Goal: Transaction & Acquisition: Purchase product/service

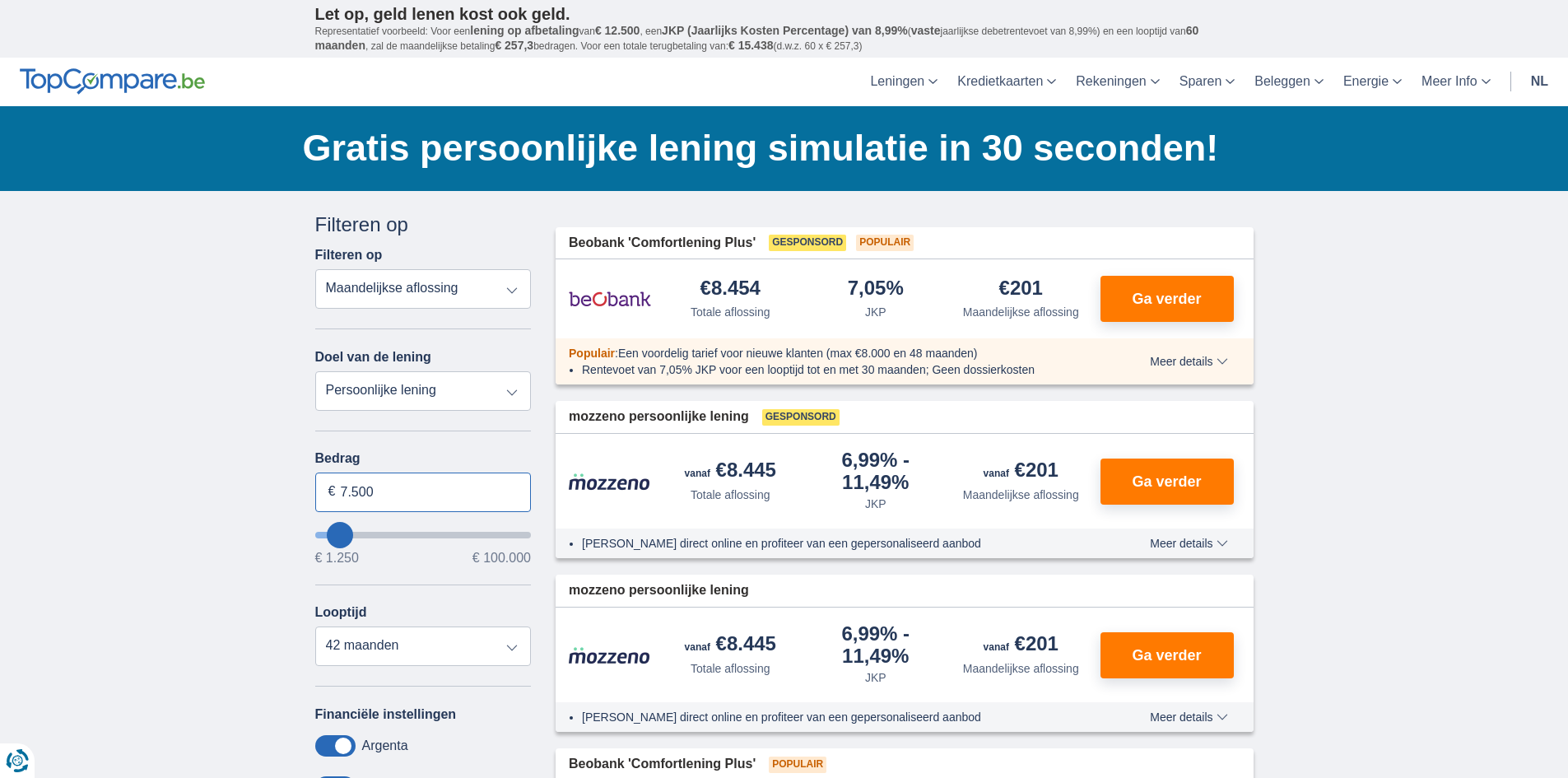
drag, startPoint x: 383, startPoint y: 493, endPoint x: 285, endPoint y: 497, distance: 98.1
type input "15.000"
type input "15250"
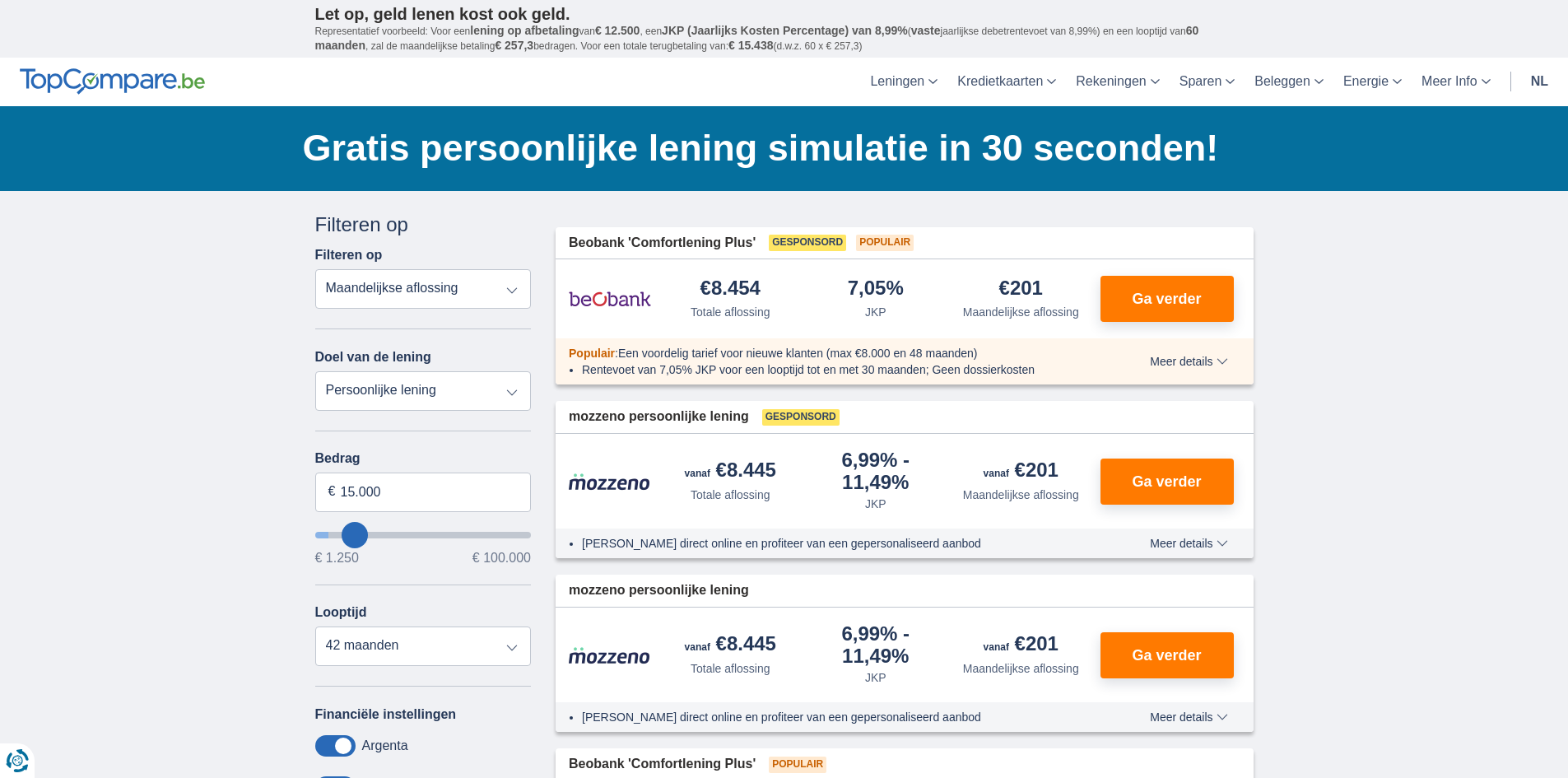
select select "60"
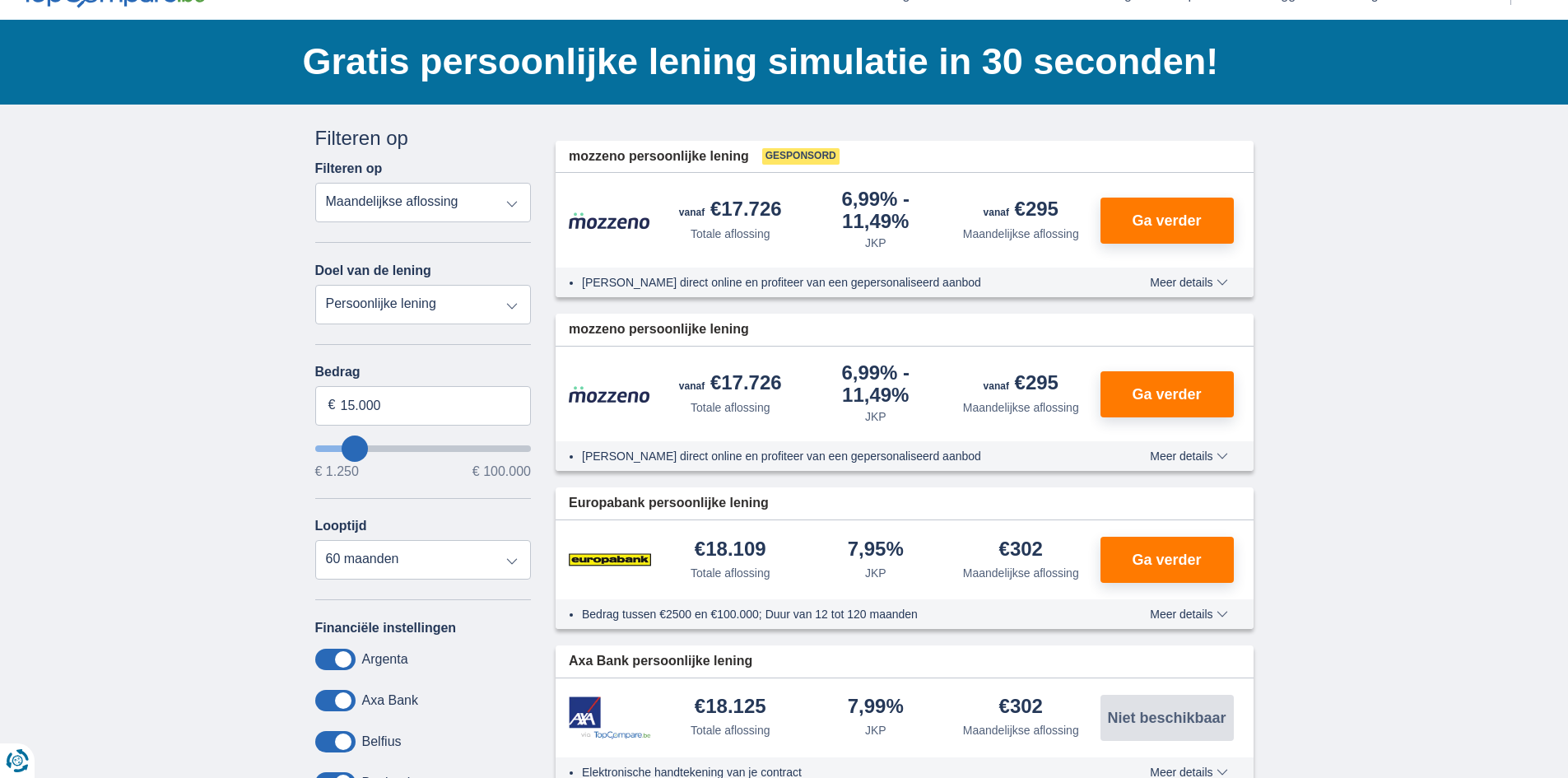
scroll to position [93, 0]
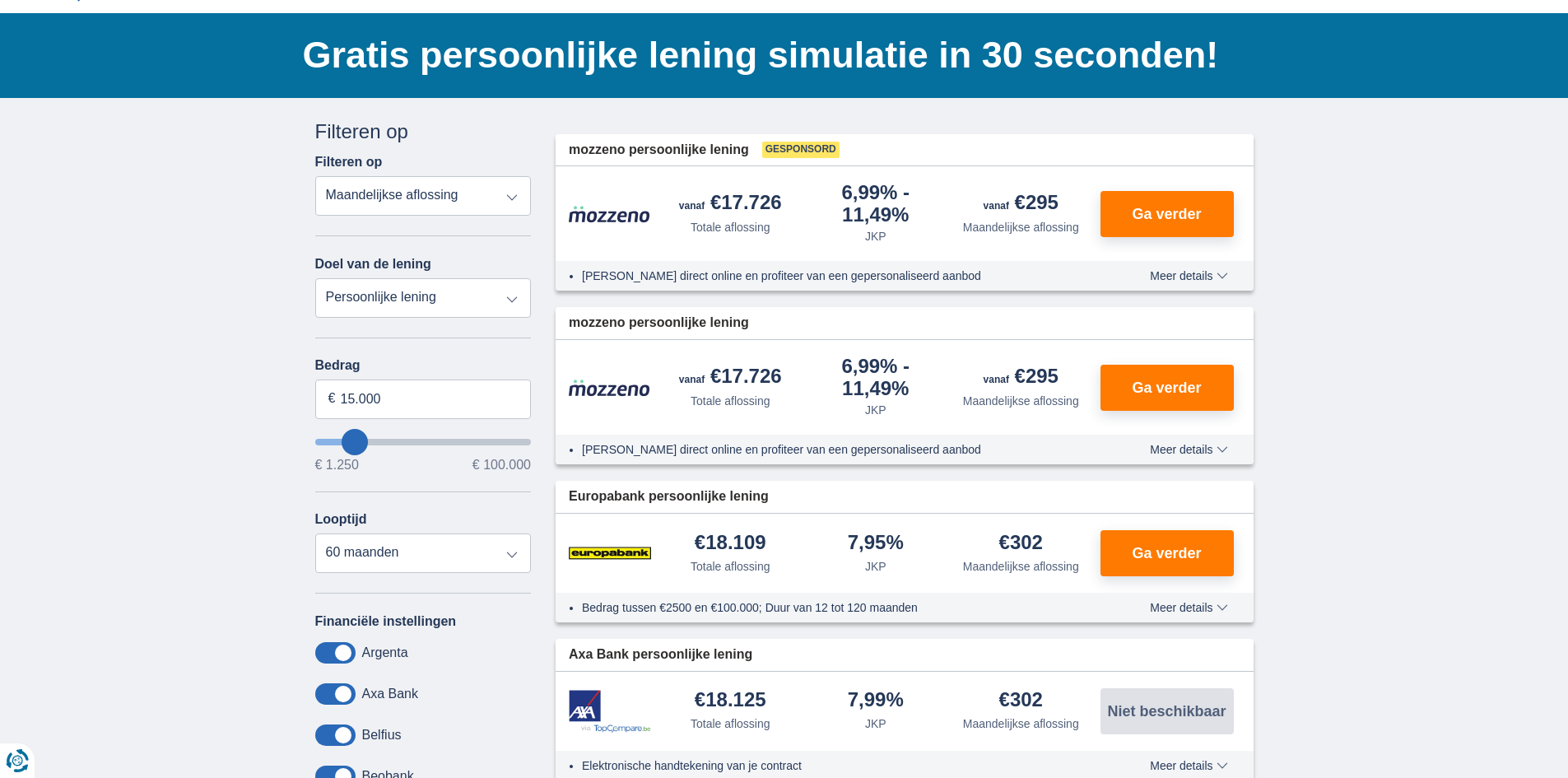
click at [433, 189] on select "Totale aflossing JKP Maandelijkse aflossing" at bounding box center [424, 196] width 217 height 40
click at [506, 157] on div "Filteren op Totale aflossing JKP Maandelijkse aflossing" at bounding box center [424, 185] width 217 height 62
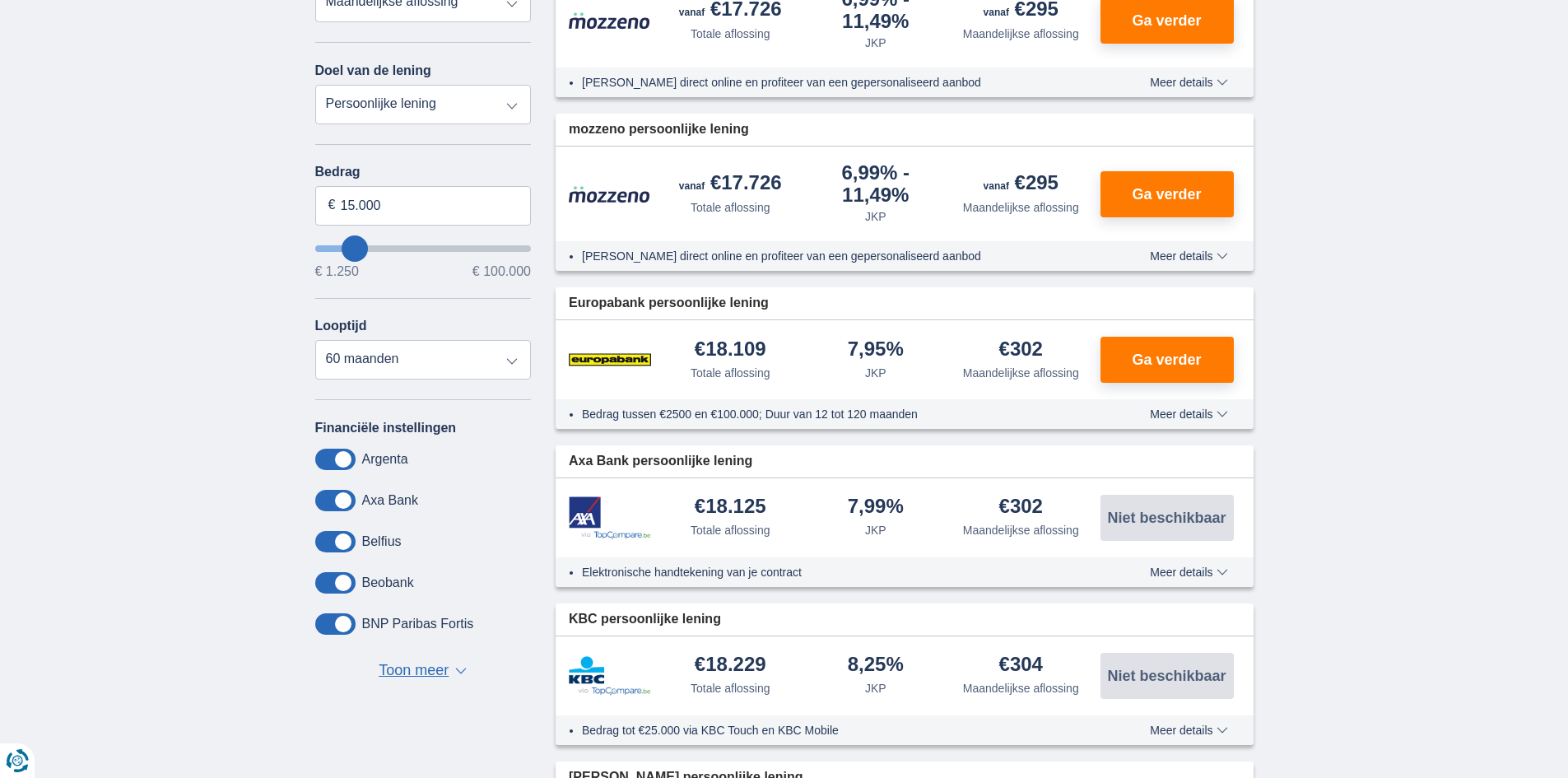
scroll to position [301, 0]
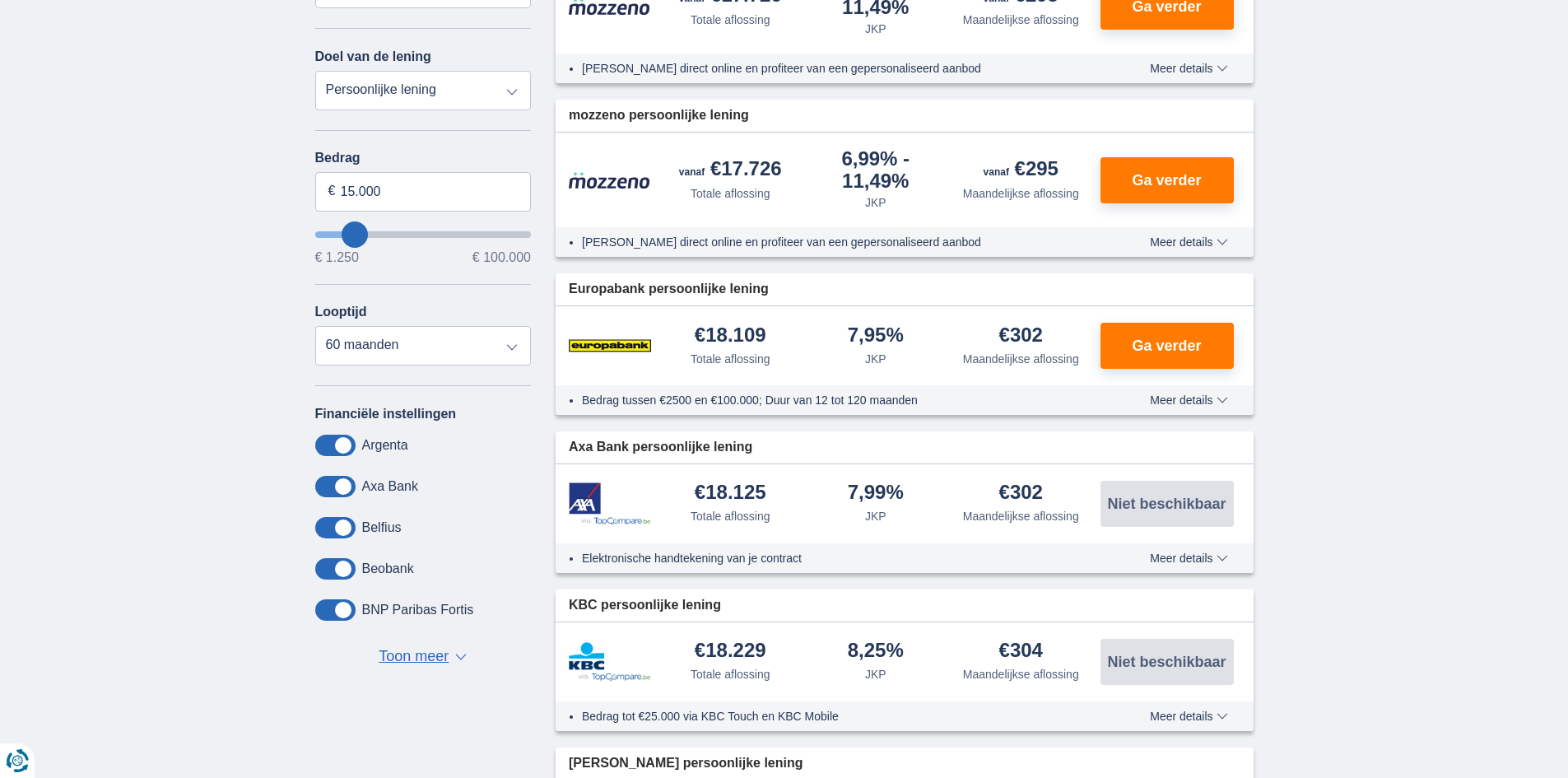
click at [1205, 402] on span "Meer details" at bounding box center [1188, 400] width 77 height 11
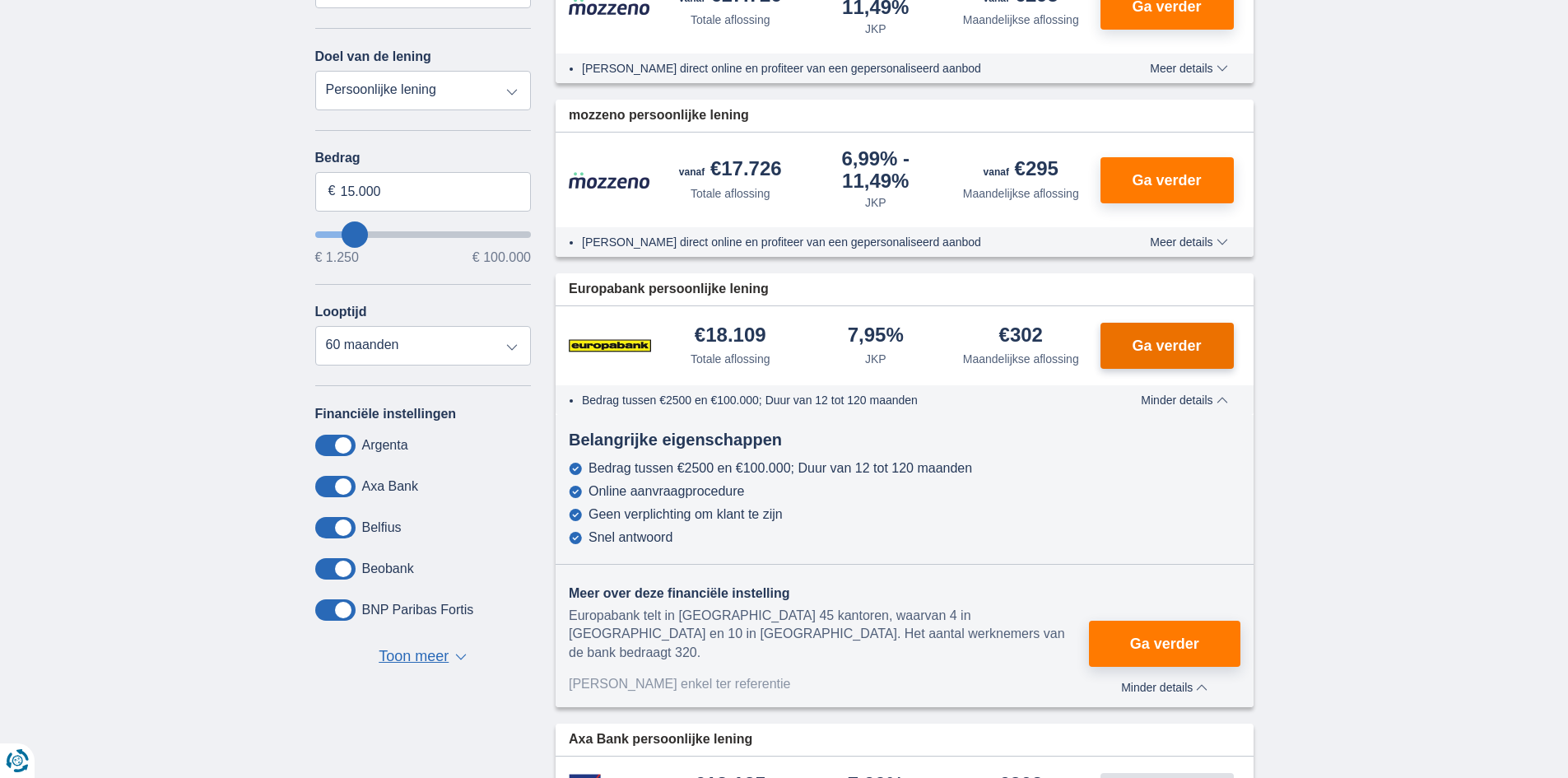
click at [1176, 346] on span "Ga verder" at bounding box center [1166, 346] width 69 height 15
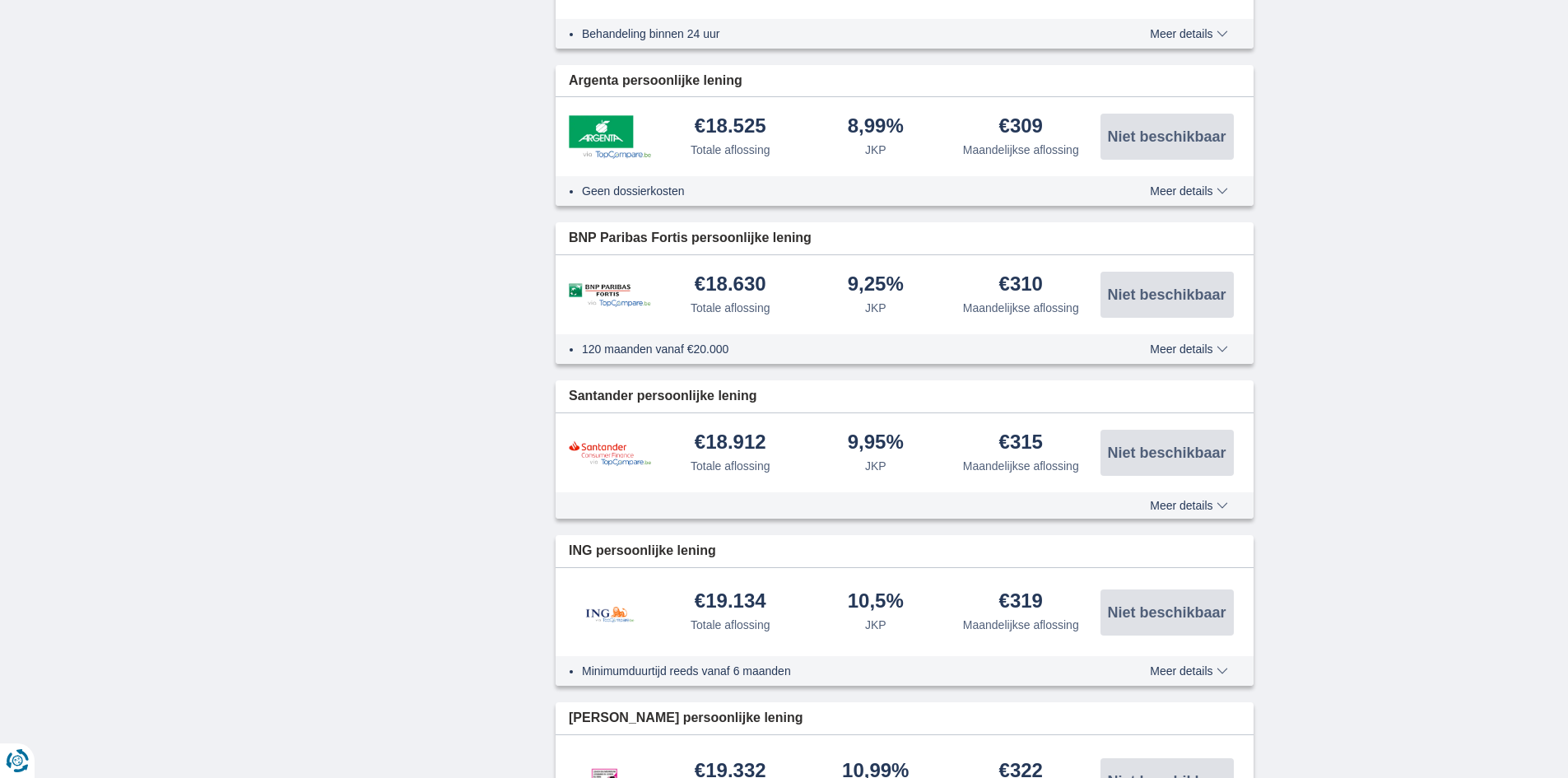
scroll to position [1619, 0]
